Goal: Information Seeking & Learning: Compare options

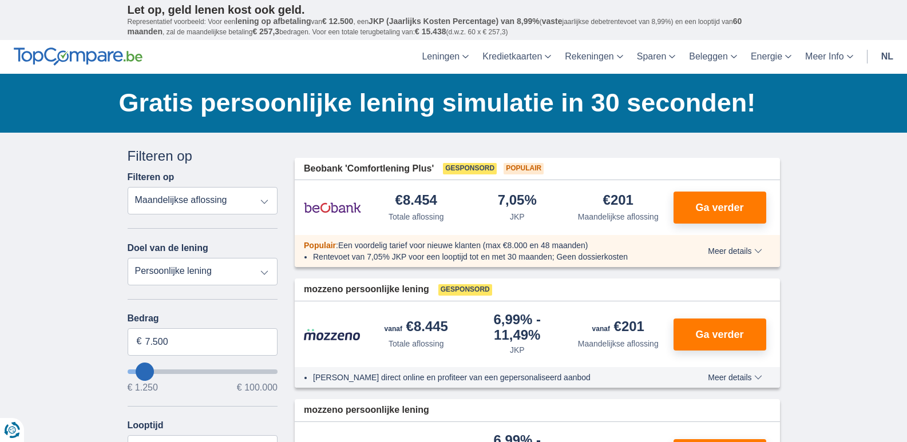
click at [264, 201] on select "Totale aflossing JKP Maandelijkse aflossing" at bounding box center [203, 200] width 151 height 27
click at [268, 271] on select "Persoonlijke lening Auto Moto / fiets Mobilhome / caravan Renovatie Energie Sch…" at bounding box center [203, 271] width 151 height 27
click at [264, 272] on select "Persoonlijke lening Auto Moto / fiets Mobilhome / caravan Renovatie Energie Sch…" at bounding box center [203, 271] width 151 height 27
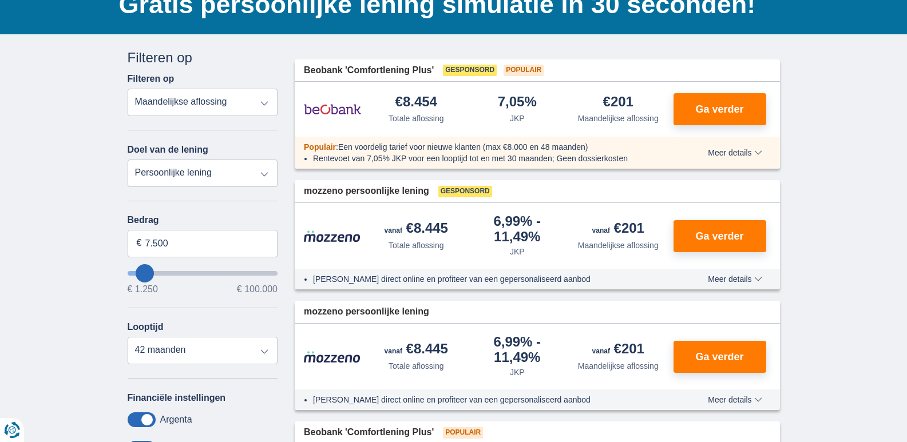
scroll to position [114, 0]
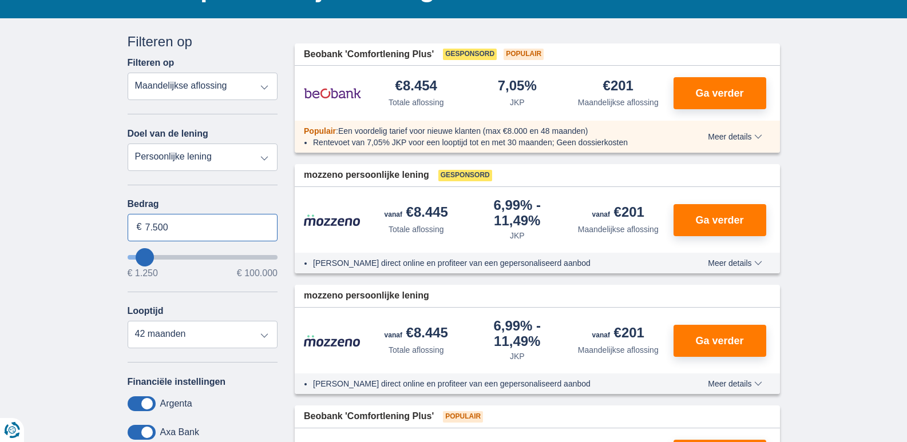
click at [182, 227] on input "7.500" at bounding box center [203, 227] width 151 height 27
type input "7250"
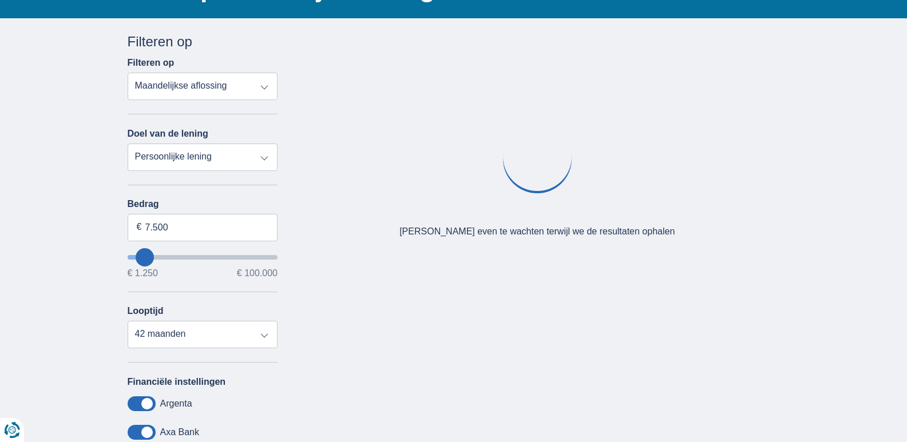
type input "11.250"
type input "11250"
select select "60"
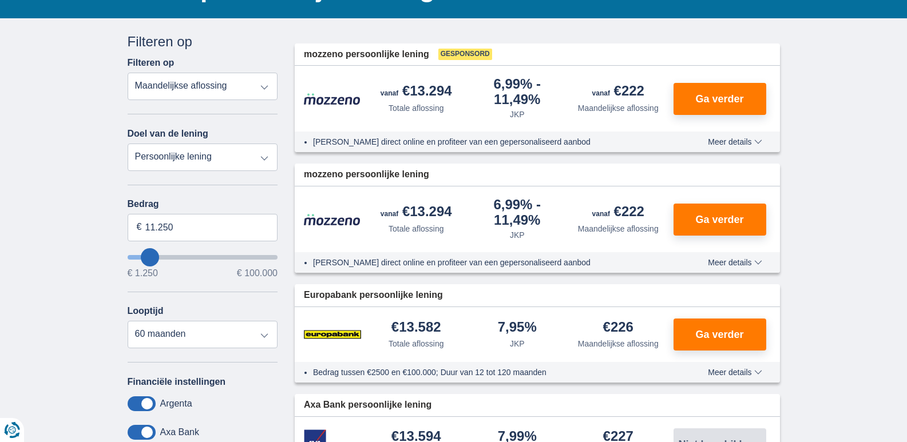
type input "11250"
click at [150, 256] on input "wantToBorrow" at bounding box center [203, 257] width 151 height 5
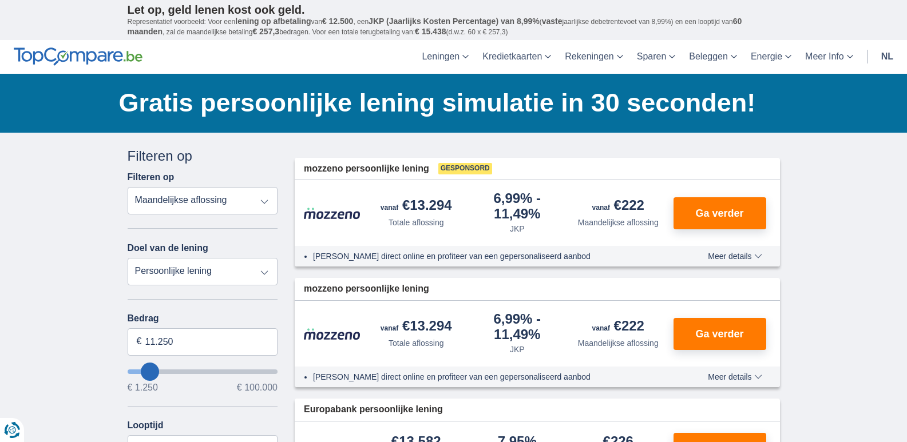
type input "10.250"
type input "10250"
type input "9.250"
type input "9250"
select select "48"
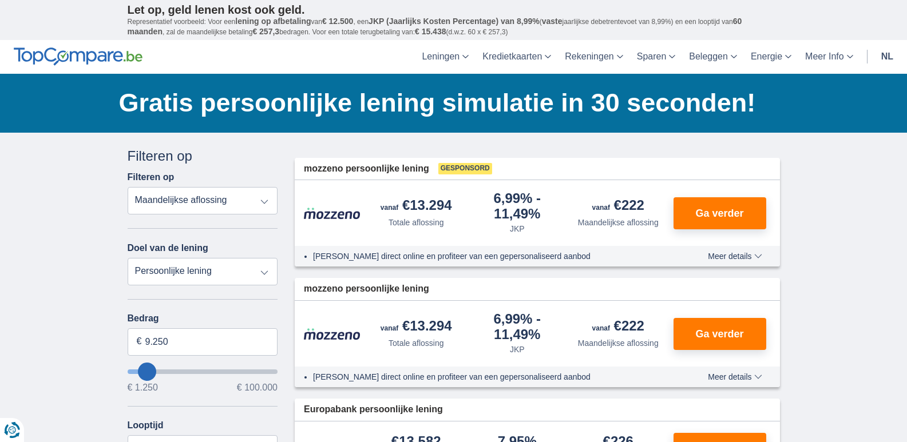
type input "8250"
type input "8.250"
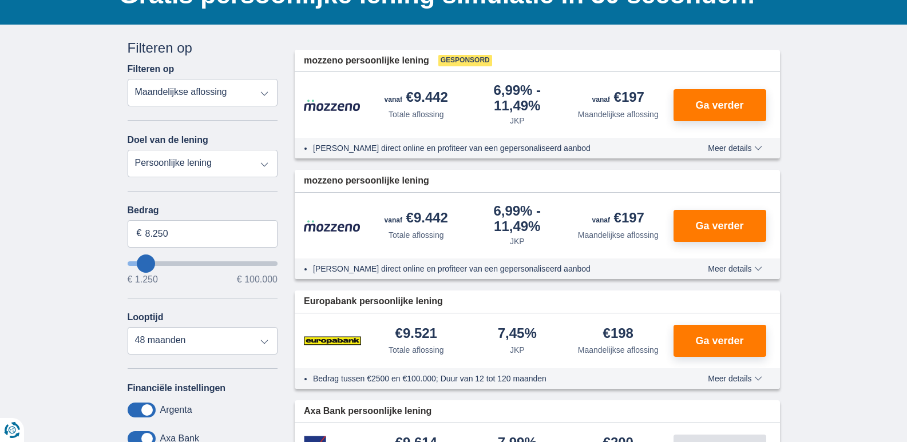
scroll to position [114, 0]
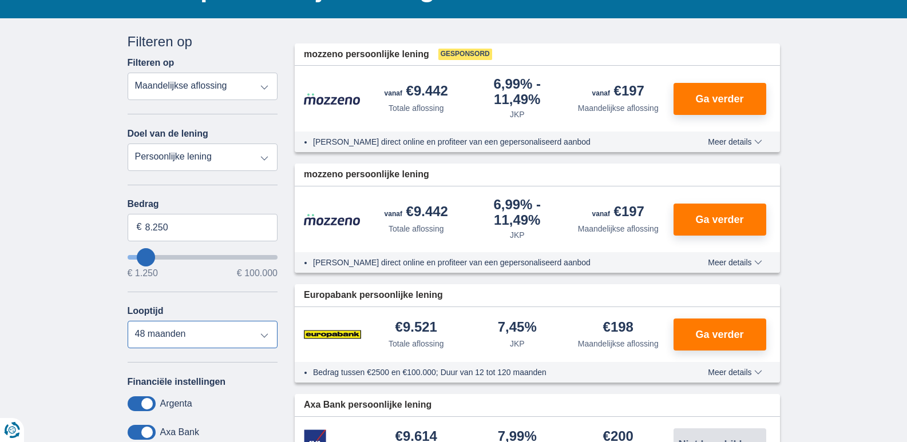
click at [264, 335] on select "12 maanden 18 maanden 24 maanden 30 maanden 36 maanden 42 maanden 48 maanden" at bounding box center [203, 334] width 151 height 27
click at [128, 321] on select "12 maanden 18 maanden 24 maanden 30 maanden 36 maanden 42 maanden 48 maanden" at bounding box center [203, 334] width 151 height 27
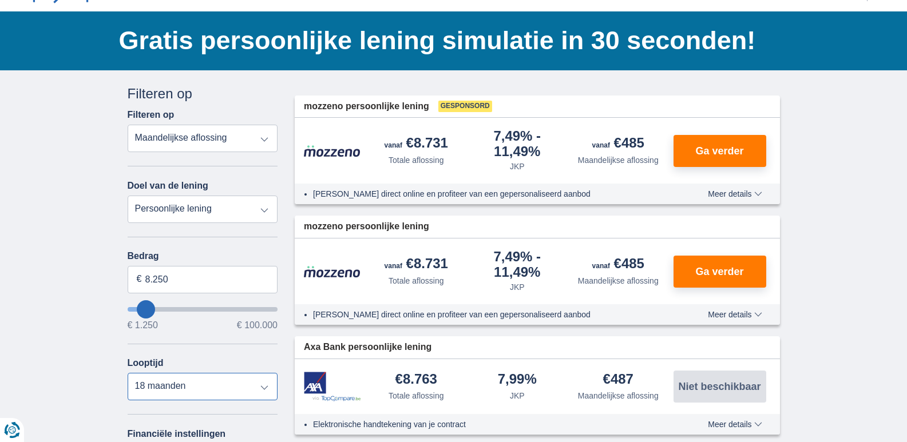
scroll to position [57, 0]
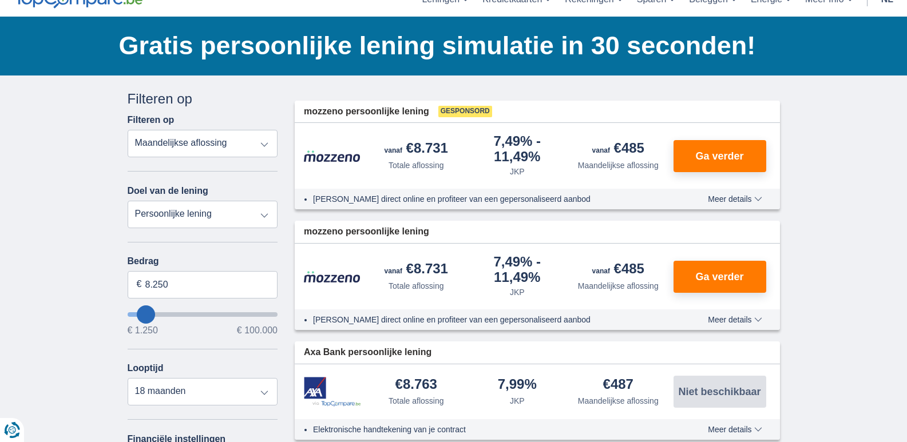
click at [735, 198] on span "Meer details" at bounding box center [735, 199] width 54 height 8
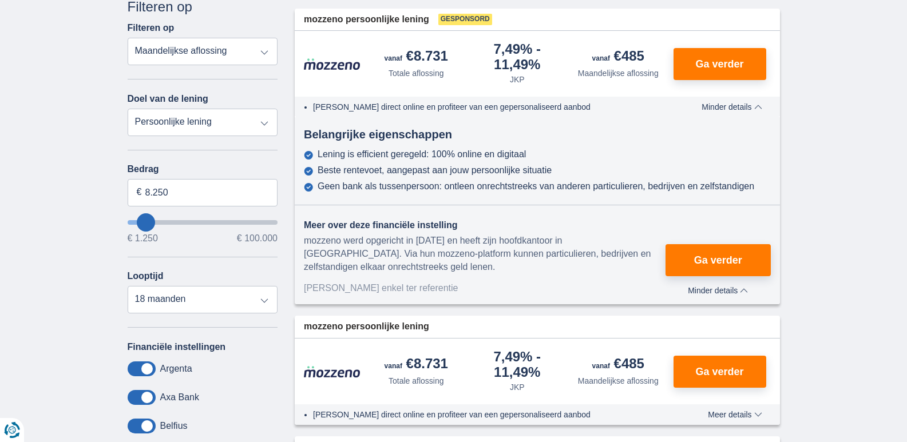
scroll to position [172, 0]
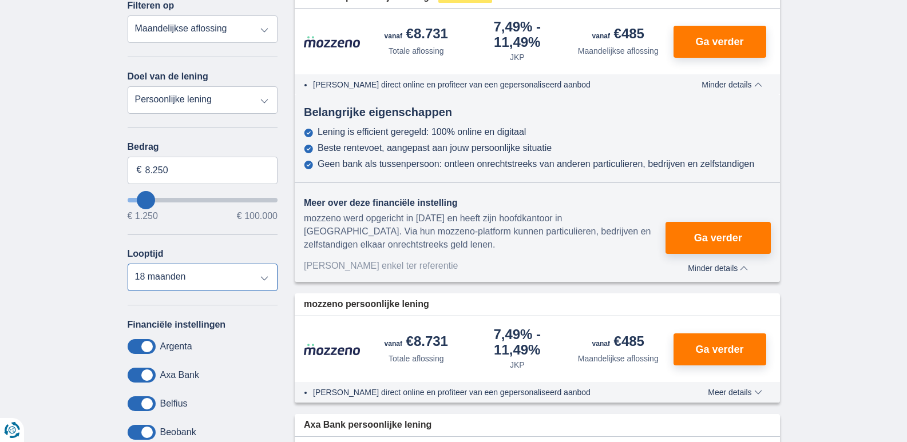
click at [267, 278] on select "12 maanden 18 maanden 24 maanden 30 maanden 36 maanden 42 maanden 48 maanden" at bounding box center [203, 277] width 151 height 27
select select "12"
click at [128, 264] on select "12 maanden 18 maanden 24 maanden 30 maanden 36 maanden 42 maanden 48 maanden" at bounding box center [203, 277] width 151 height 27
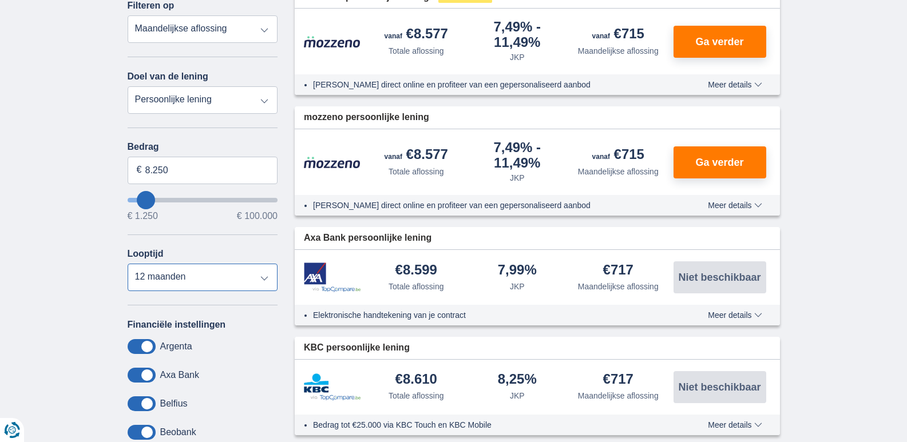
scroll to position [114, 0]
